Goal: Information Seeking & Learning: Learn about a topic

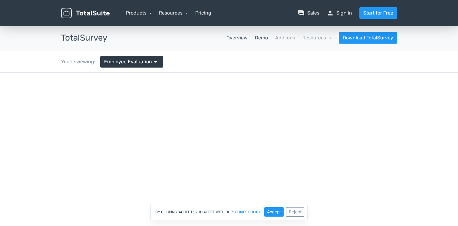
click at [237, 36] on link "Overview" at bounding box center [236, 37] width 21 height 7
